Goal: Communication & Community: Answer question/provide support

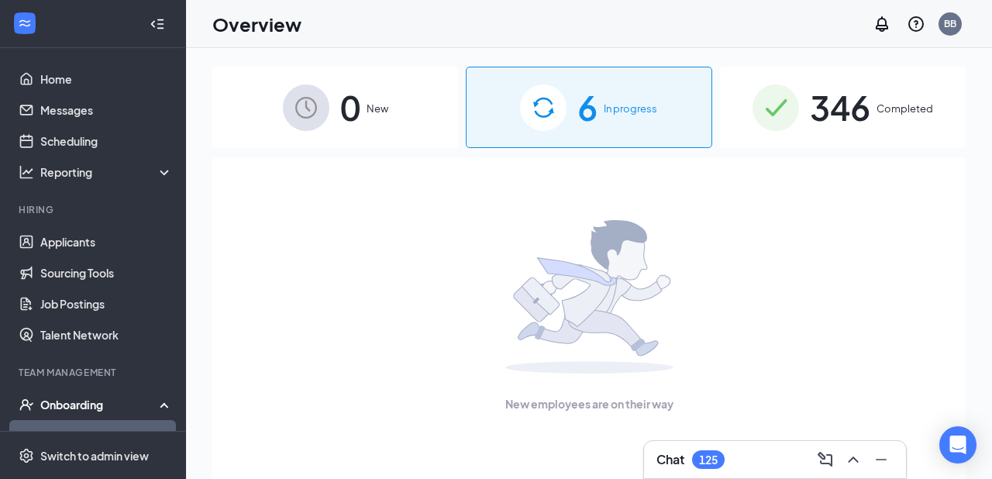
click at [402, 95] on div "0 New" at bounding box center [335, 107] width 246 height 81
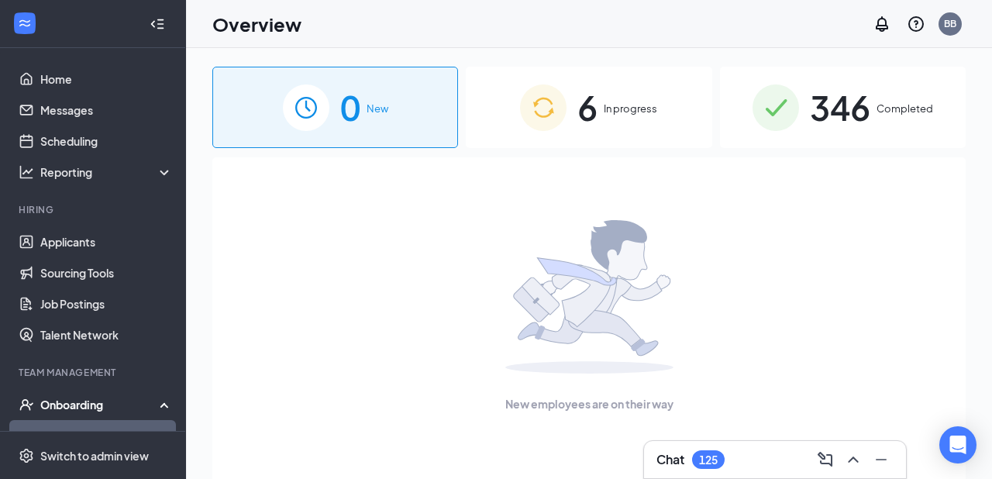
click at [557, 103] on img at bounding box center [543, 108] width 47 height 47
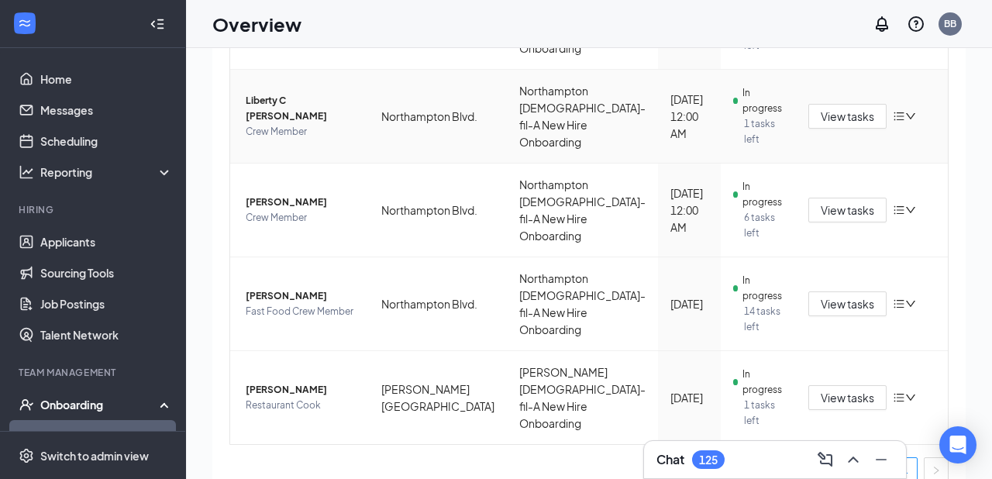
scroll to position [367, 0]
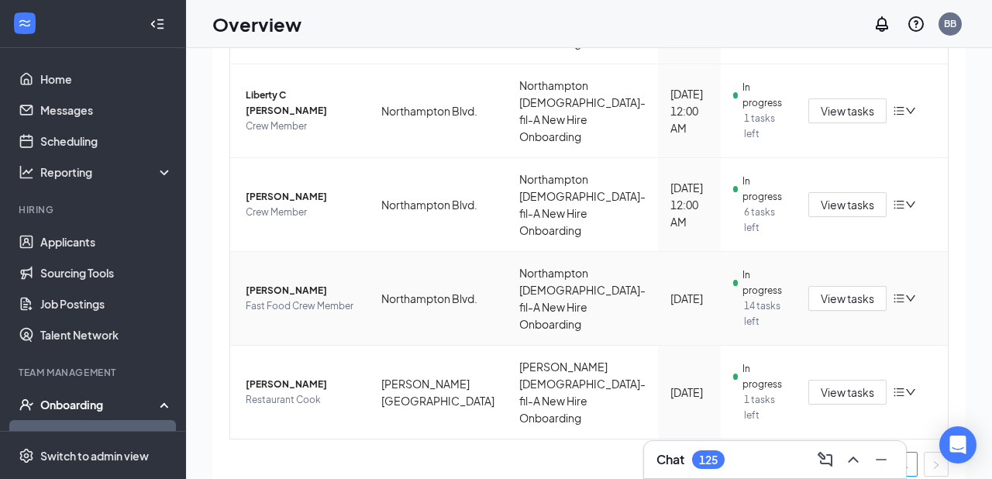
click at [274, 283] on span "[PERSON_NAME]" at bounding box center [301, 291] width 111 height 16
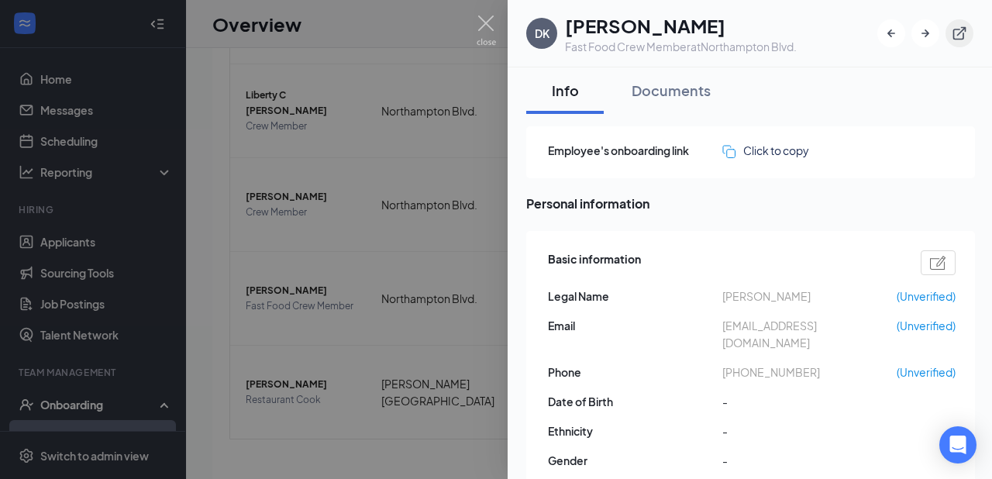
click at [961, 36] on icon "ExternalLink" at bounding box center [960, 34] width 16 height 16
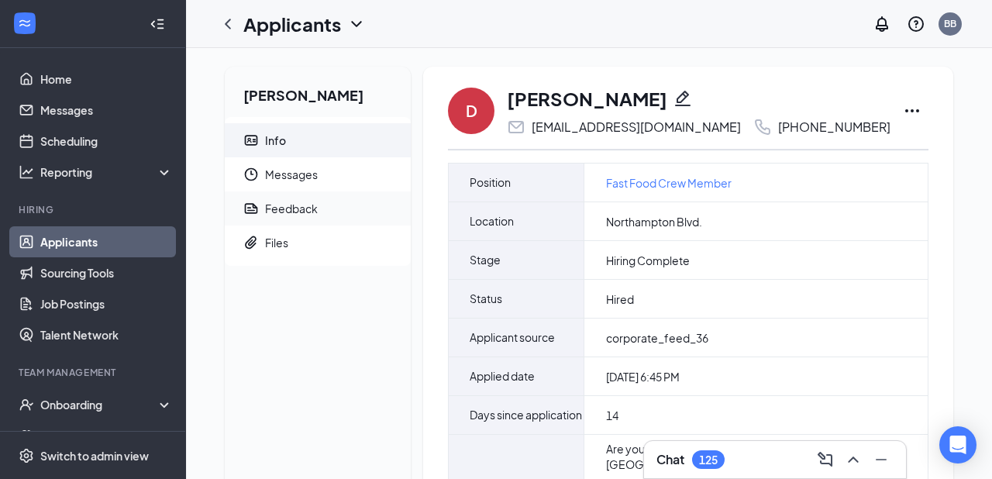
click at [295, 212] on div "Feedback" at bounding box center [291, 209] width 53 height 16
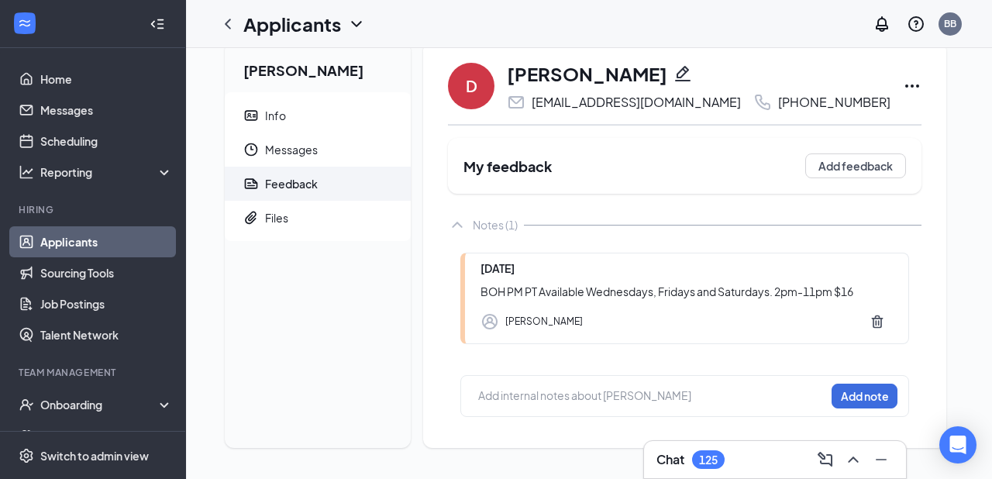
scroll to position [25, 0]
click at [299, 145] on span "Messages" at bounding box center [331, 150] width 133 height 34
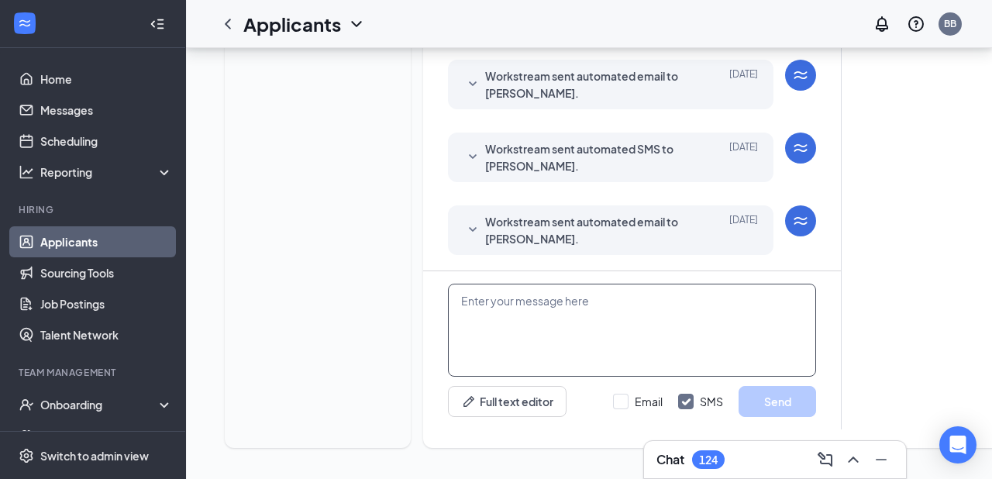
scroll to position [485, 0]
click at [555, 299] on textarea at bounding box center [632, 330] width 368 height 93
paste textarea "Lore I‌‌‌‌, Dol sita consect adipisc el sedd eiu tempor inci utlaboree. Do magn…"
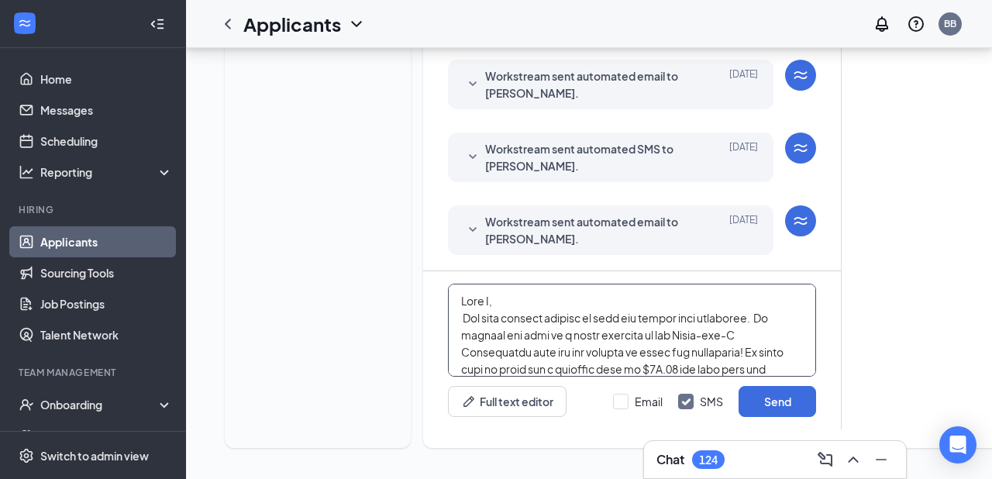
scroll to position [0, 0]
click at [492, 302] on textarea at bounding box center [632, 330] width 368 height 93
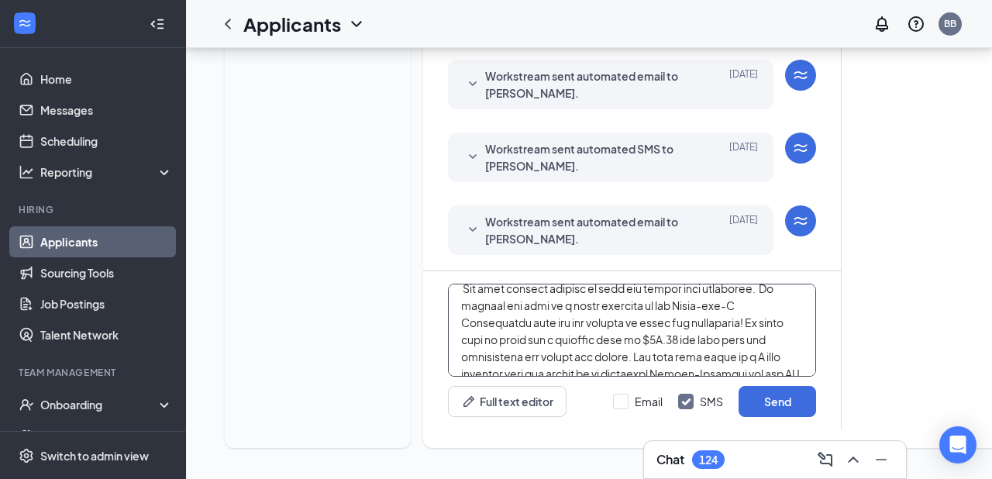
scroll to position [32, 0]
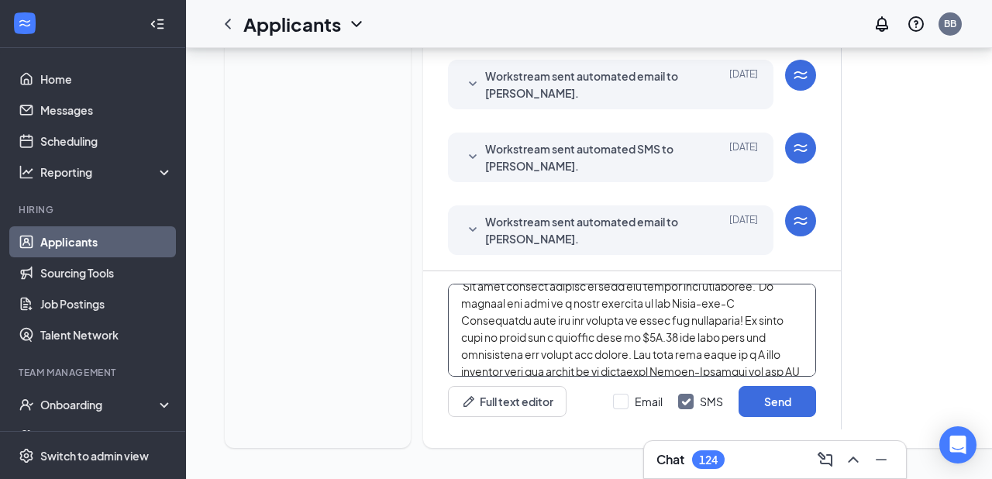
click at [614, 339] on textarea at bounding box center [632, 330] width 368 height 93
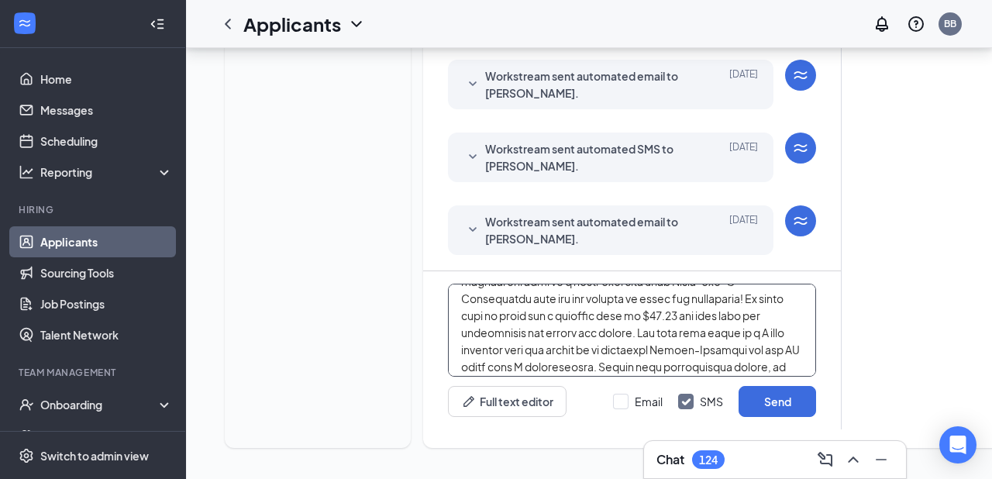
scroll to position [60, 0]
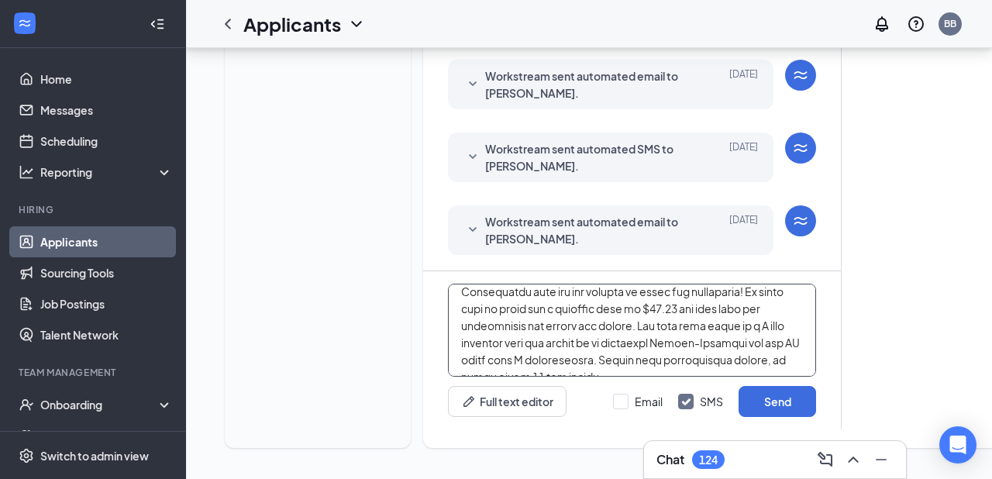
click at [686, 327] on textarea at bounding box center [632, 330] width 368 height 93
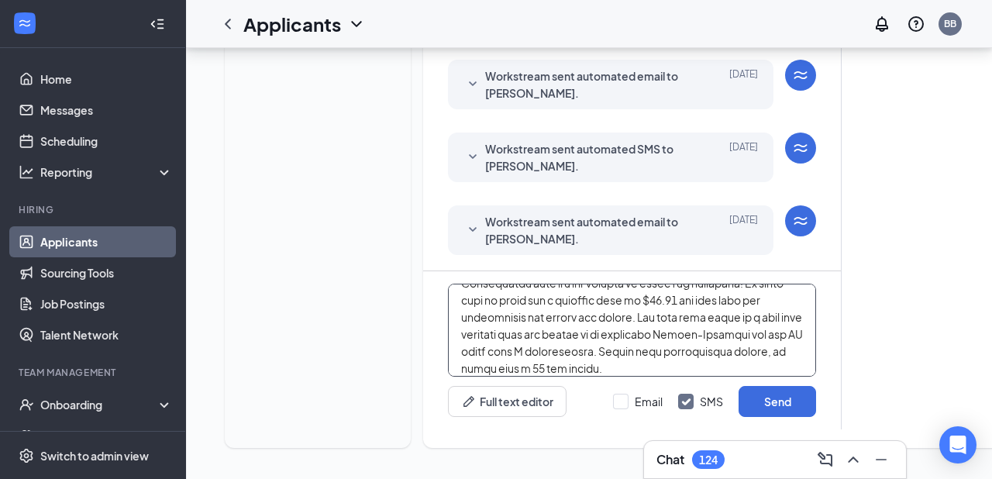
scroll to position [74, 0]
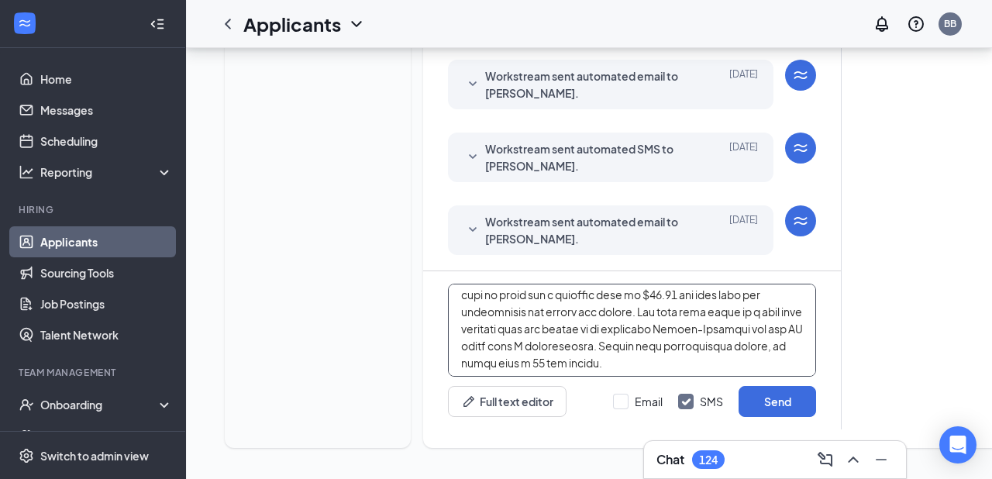
click at [661, 331] on textarea at bounding box center [632, 330] width 368 height 93
click at [468, 348] on textarea at bounding box center [632, 330] width 368 height 93
click at [532, 347] on textarea at bounding box center [632, 330] width 368 height 93
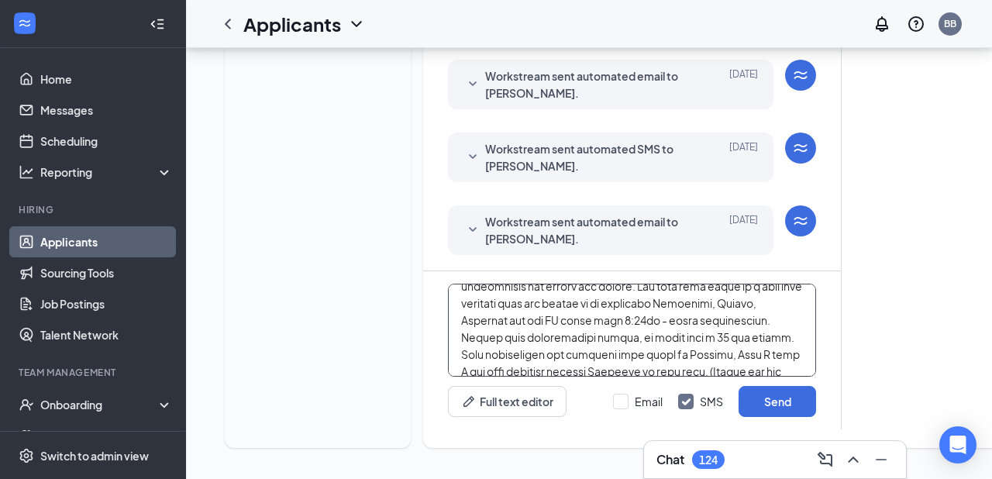
scroll to position [105, 0]
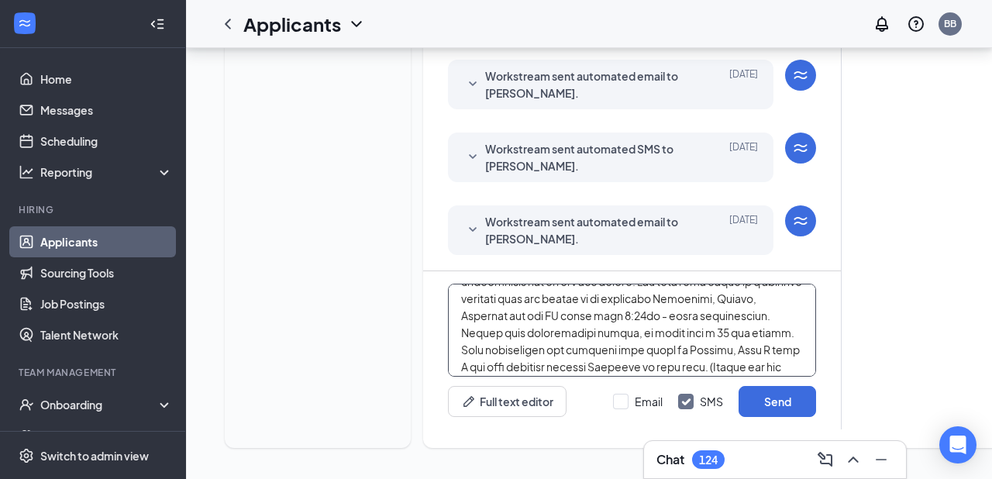
click at [744, 351] on textarea at bounding box center [632, 330] width 368 height 93
click at [492, 368] on textarea at bounding box center [632, 330] width 368 height 93
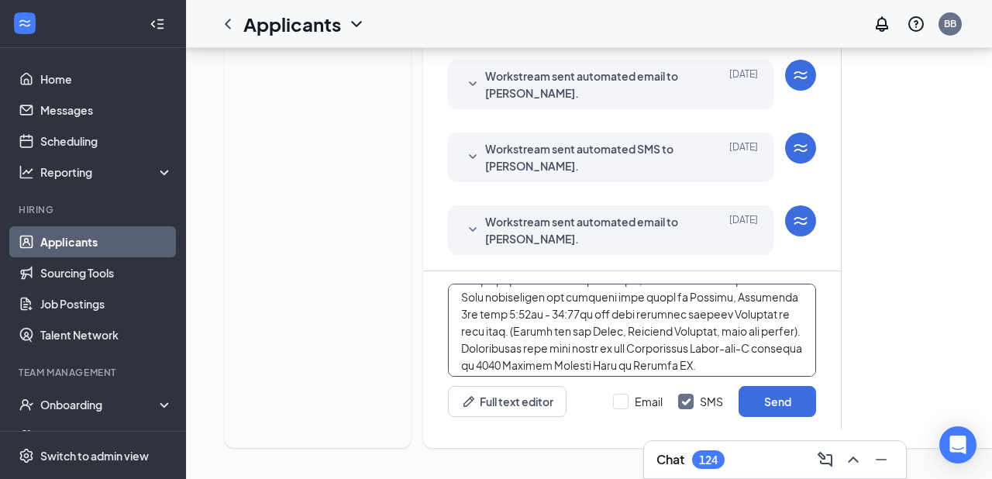
scroll to position [169, 0]
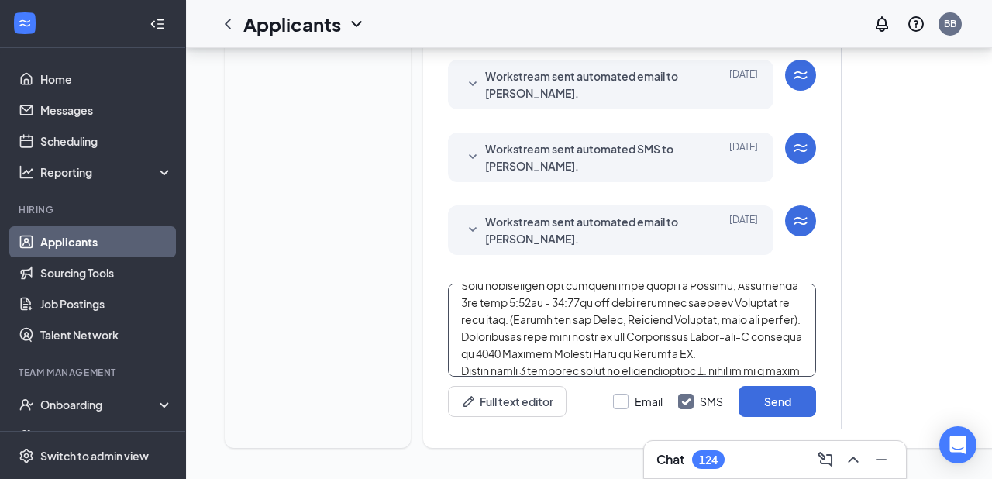
type textarea "Lore Ipsumd‌‌‌‌, Sit amet consect adipisc el sedd eiu tempor inci utlaboree. Do…"
click at [621, 402] on input "Email" at bounding box center [638, 402] width 50 height 16
checkbox input "true"
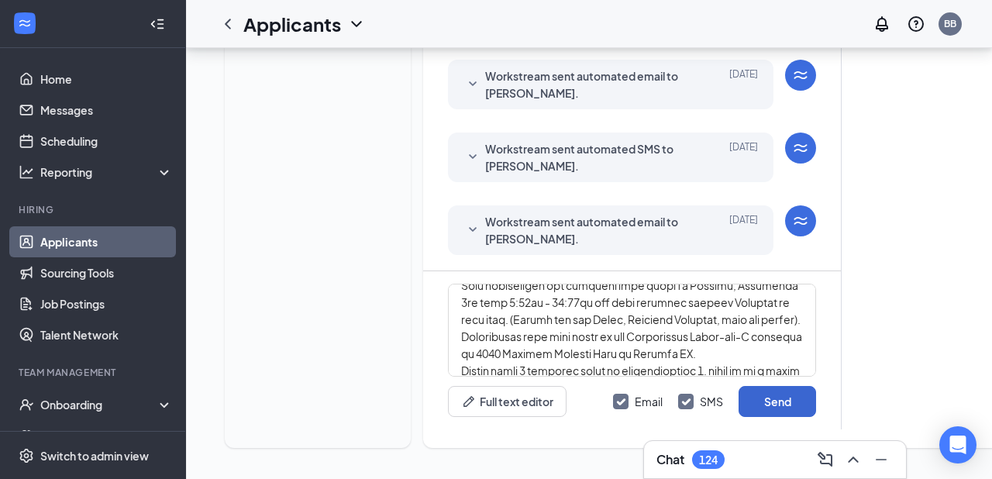
click at [768, 399] on button "Send" at bounding box center [778, 401] width 78 height 31
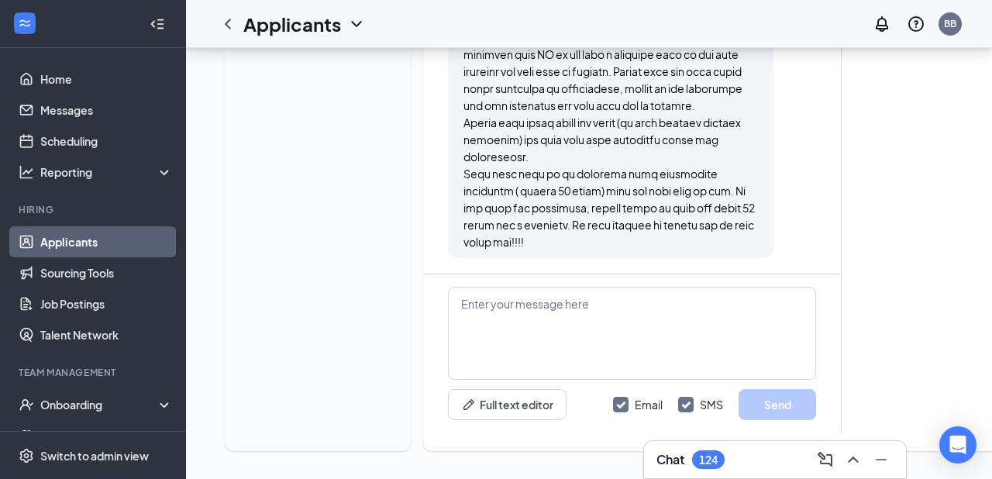
scroll to position [1707, 0]
